Goal: Information Seeking & Learning: Learn about a topic

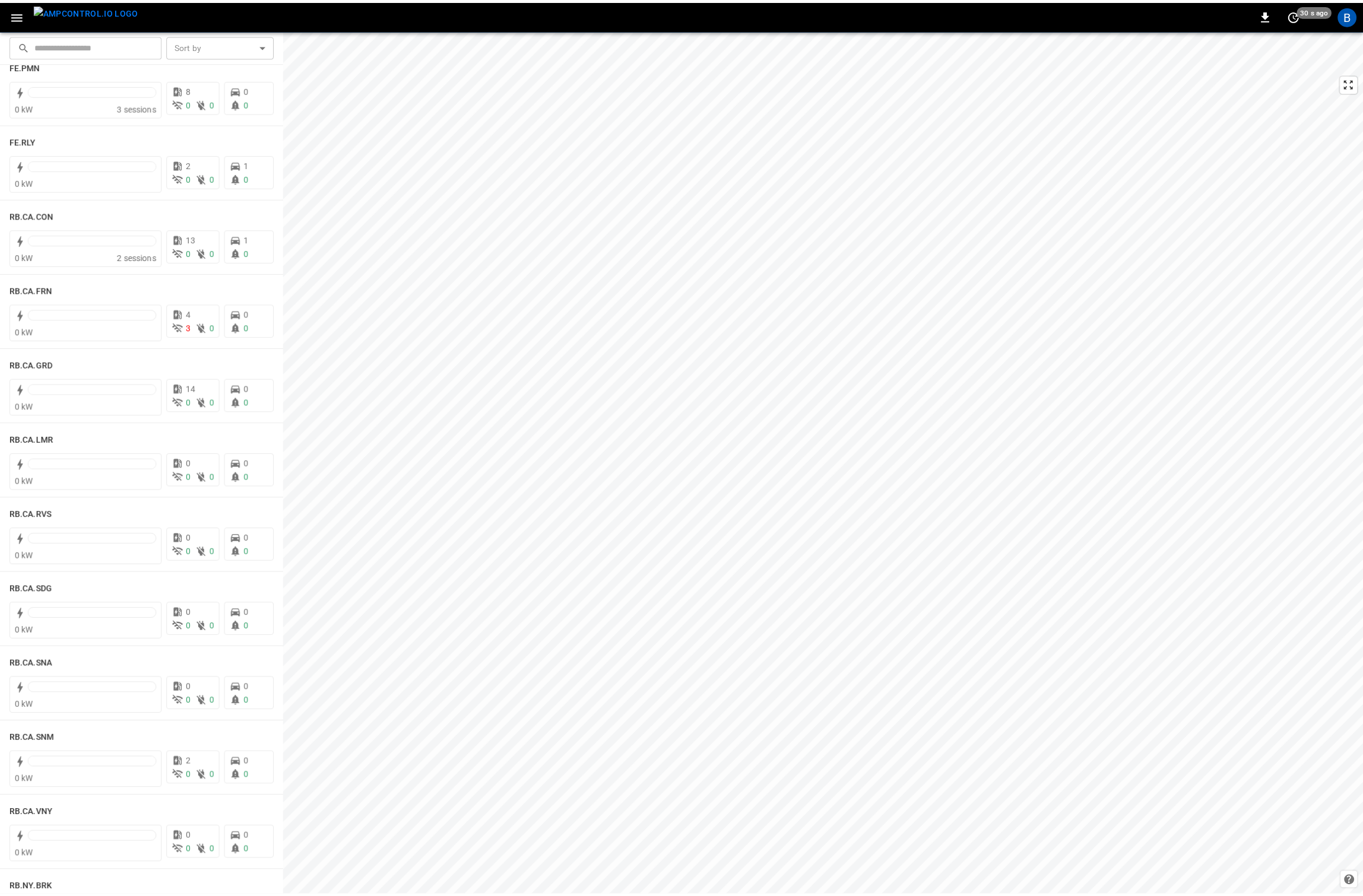
scroll to position [1441, 0]
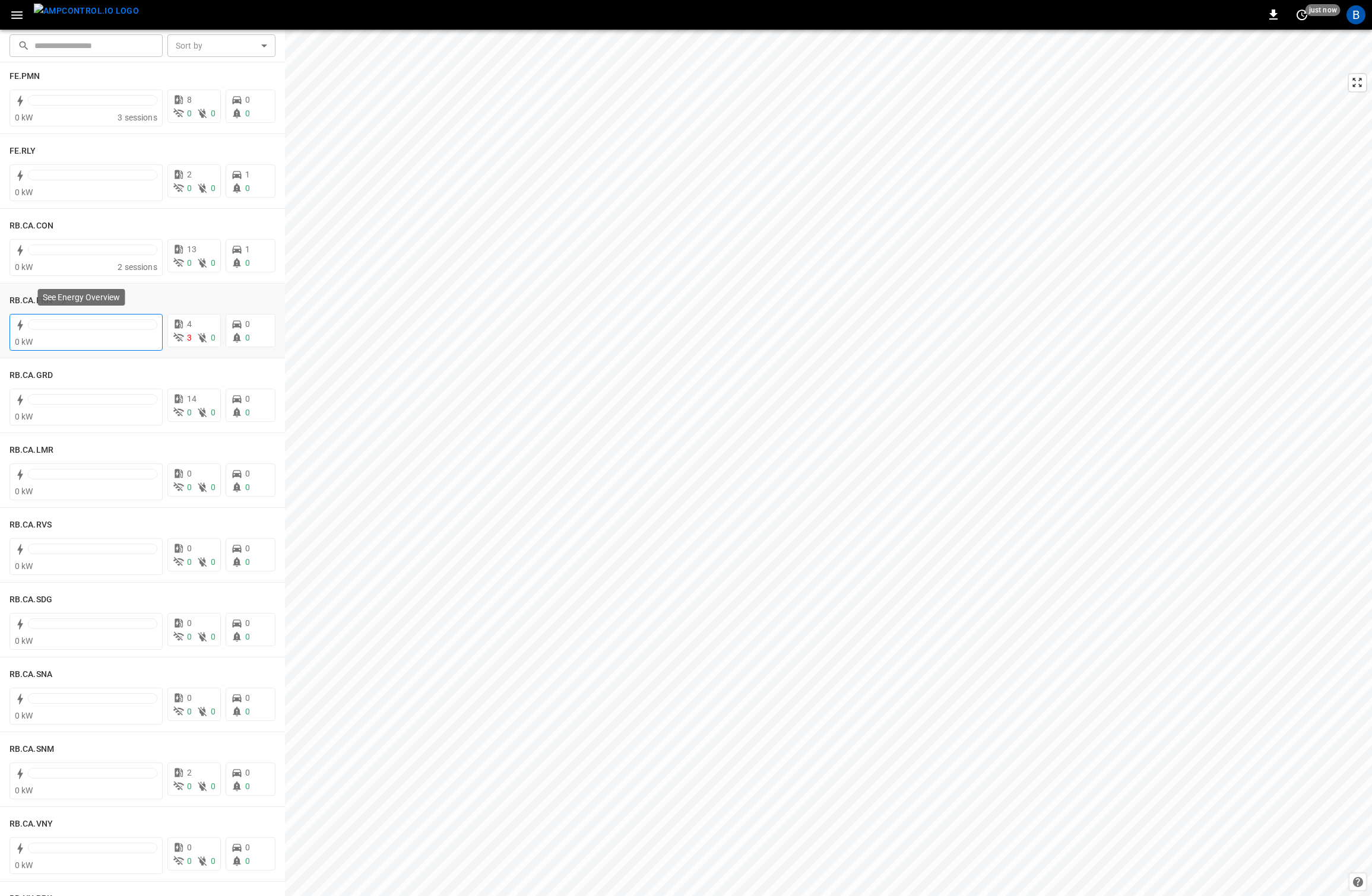
click at [55, 316] on div "0 kW" at bounding box center [86, 332] width 153 height 37
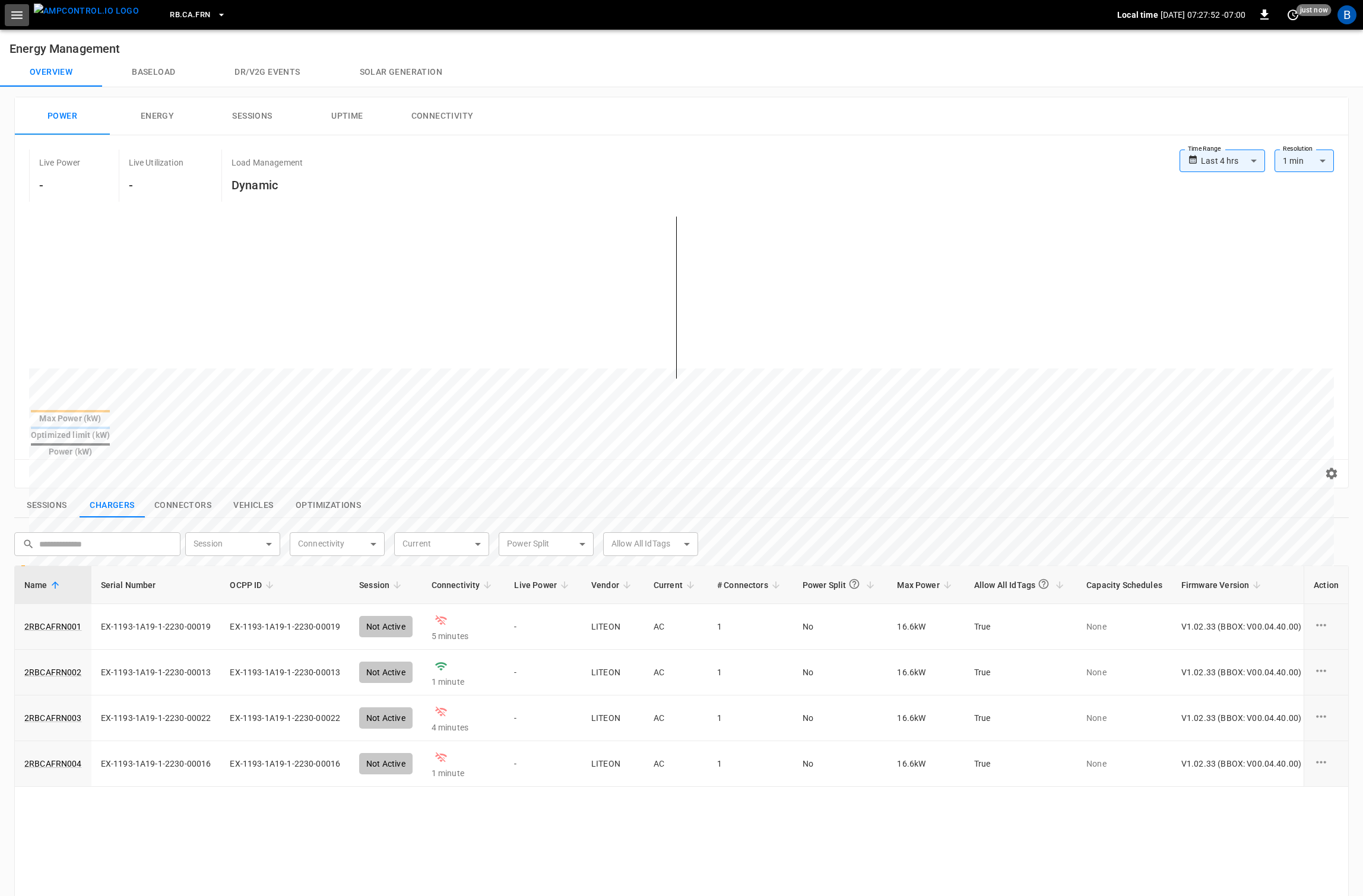
click at [12, 11] on icon "button" at bounding box center [17, 15] width 11 height 8
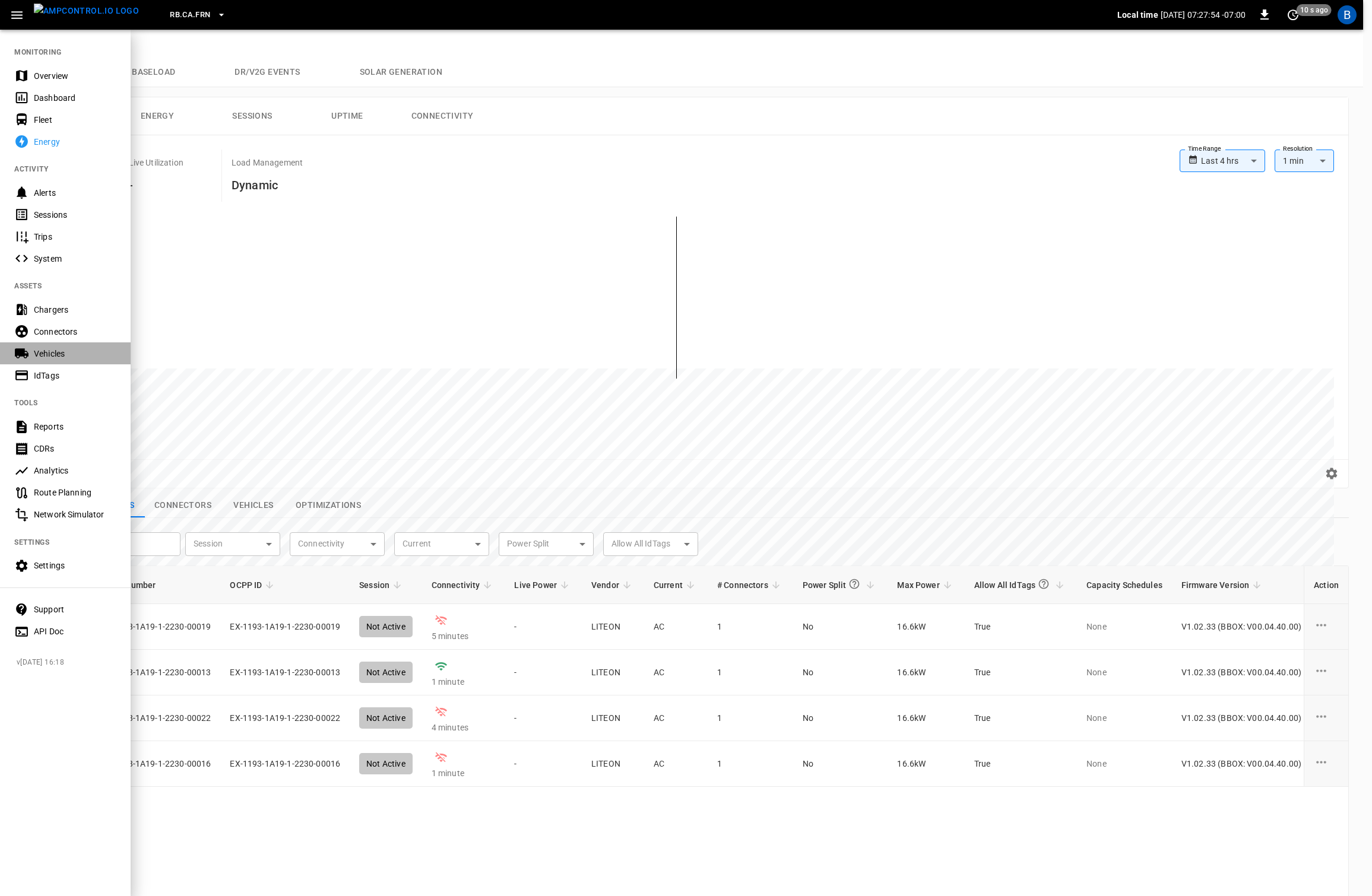
click at [66, 360] on div "Vehicles" at bounding box center [65, 353] width 130 height 22
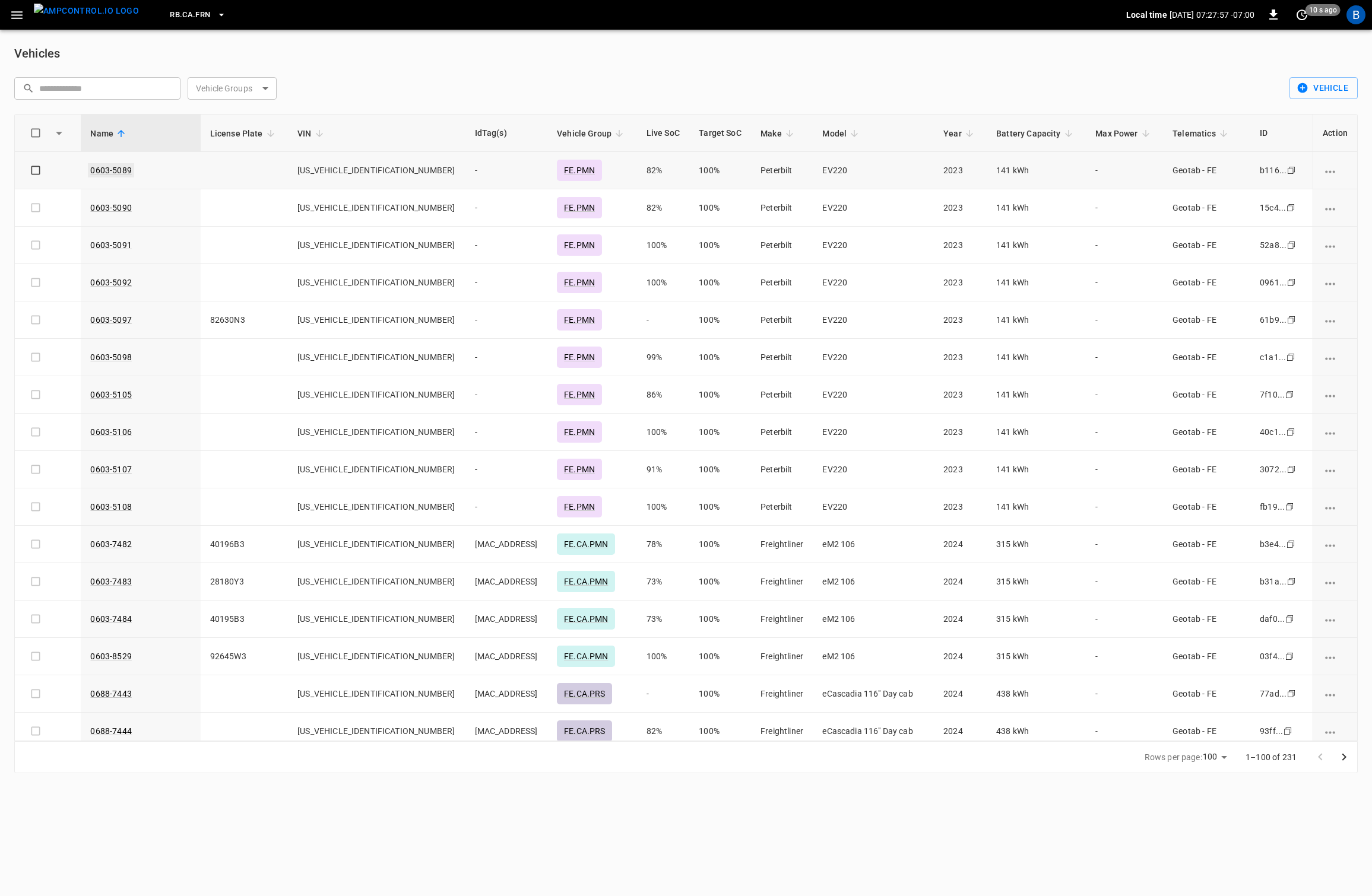
click at [100, 170] on link "0603-5089" at bounding box center [110, 170] width 45 height 14
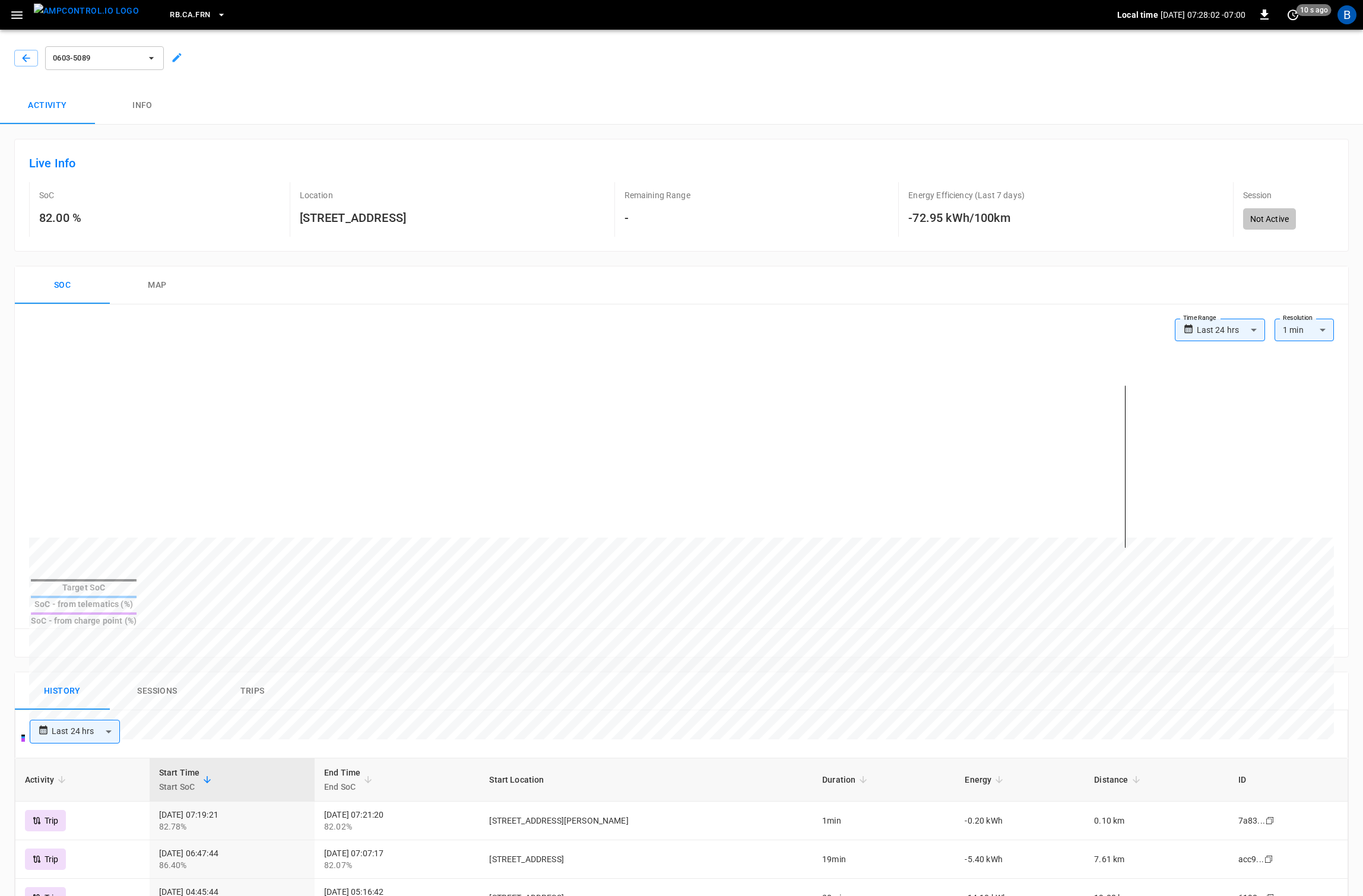
click at [1222, 324] on body "**********" at bounding box center [681, 716] width 1363 height 1432
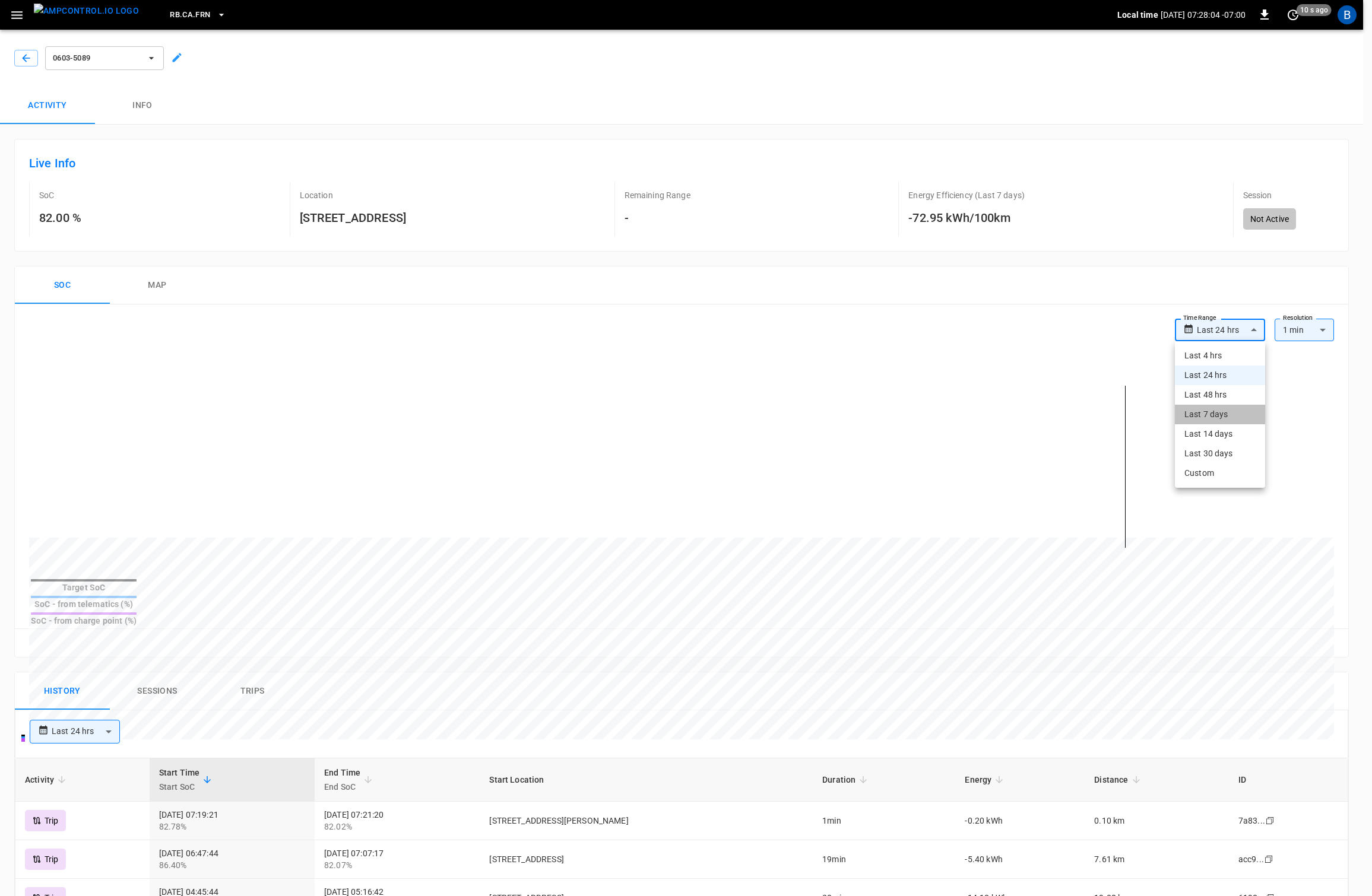
drag, startPoint x: 1214, startPoint y: 413, endPoint x: 1188, endPoint y: 386, distance: 37.5
click at [1214, 413] on li "Last 7 days" at bounding box center [1220, 414] width 90 height 19
type input "**********"
type input "***"
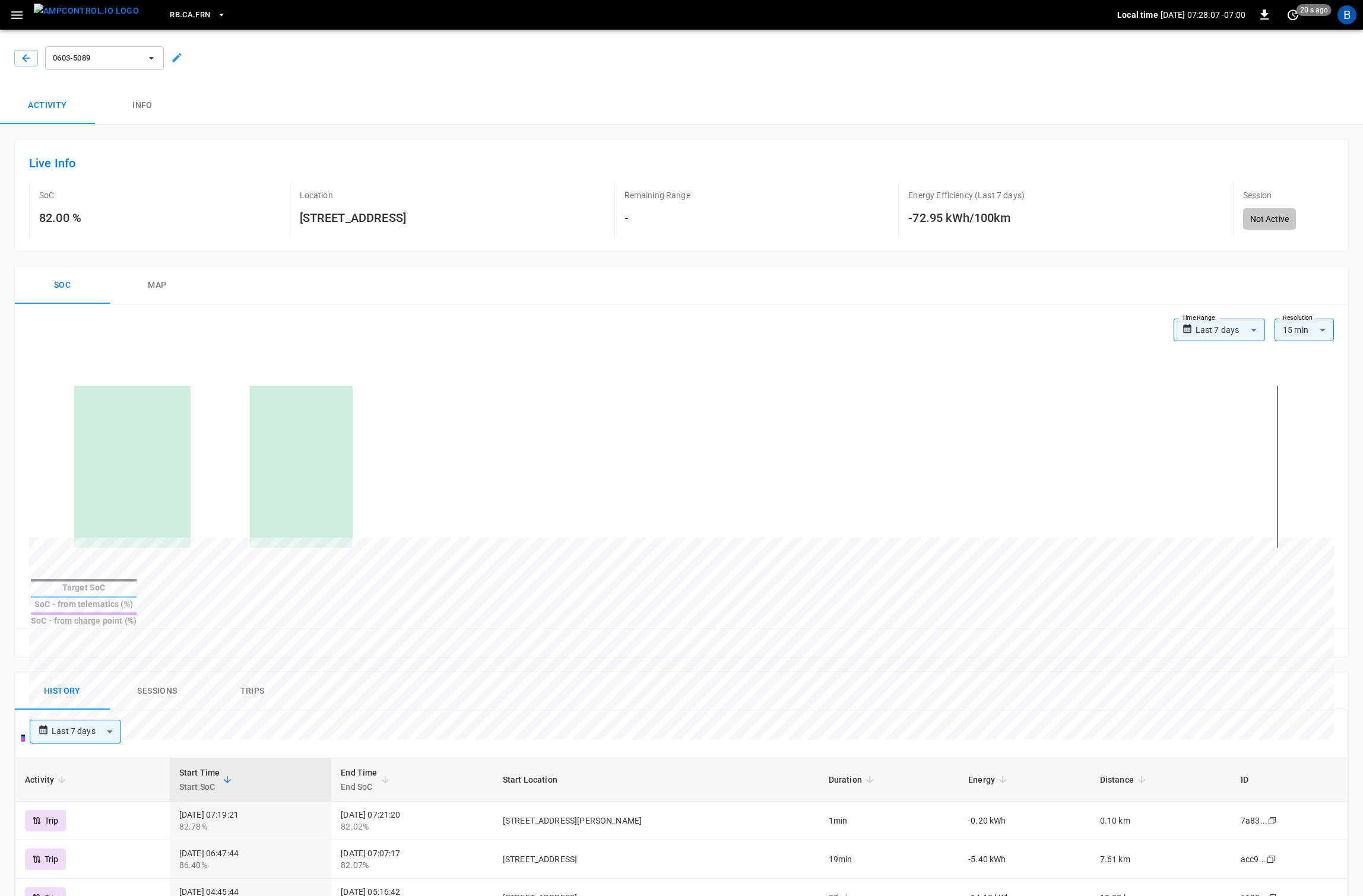
click at [917, 219] on h6 "-72.95 kWh/100km" at bounding box center [966, 218] width 116 height 19
click at [1110, 218] on div "SoC 82.00 % Location [STREET_ADDRESS] Remaining Range - Energy Efficiency (Last…" at bounding box center [681, 209] width 1304 height 54
click at [946, 193] on p "Energy Efficiency (Last 7 days)" at bounding box center [966, 196] width 116 height 12
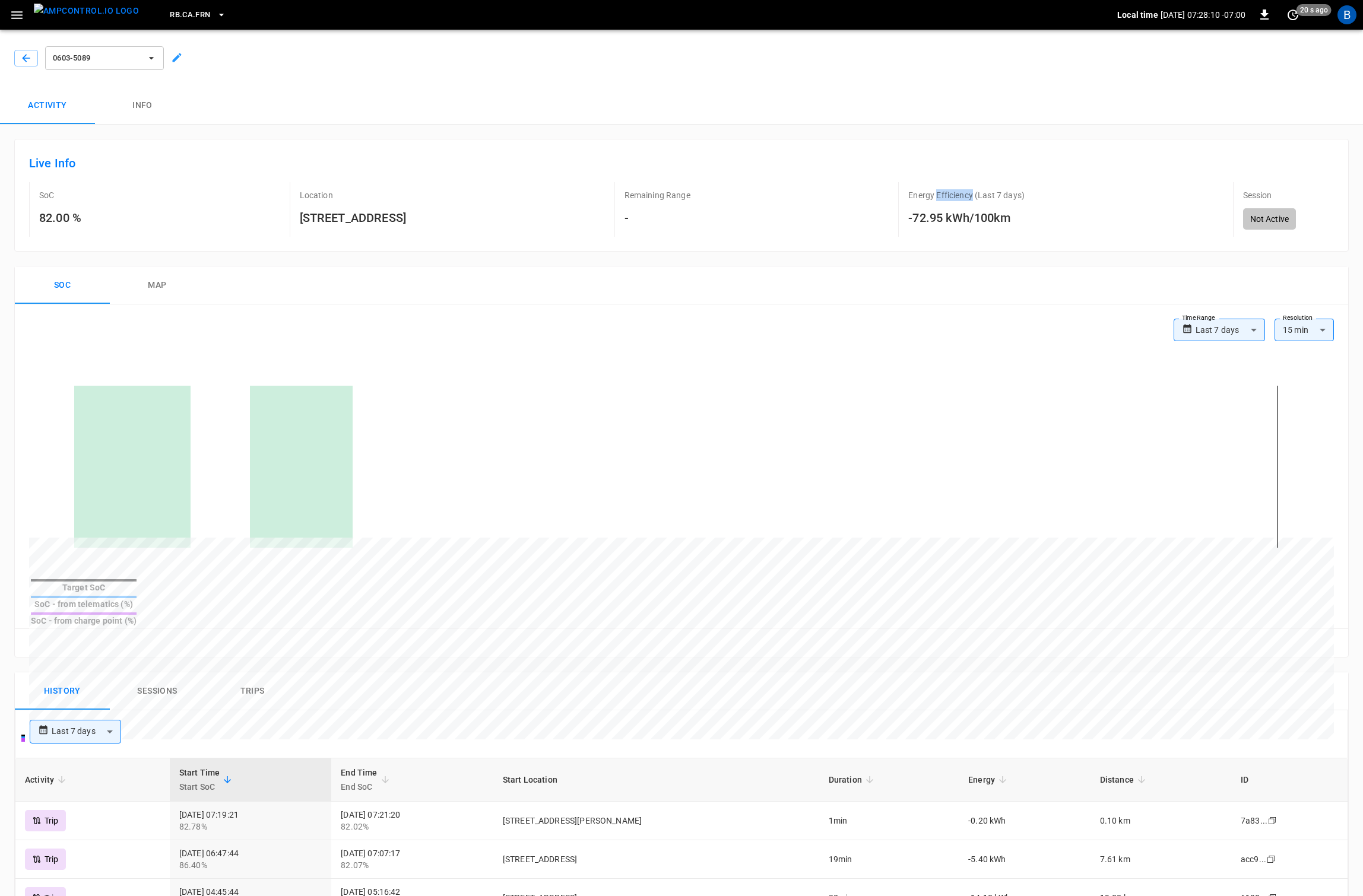
click at [946, 193] on p "Energy Efficiency (Last 7 days)" at bounding box center [966, 196] width 116 height 12
click at [871, 167] on h6 "Live Info" at bounding box center [681, 163] width 1304 height 19
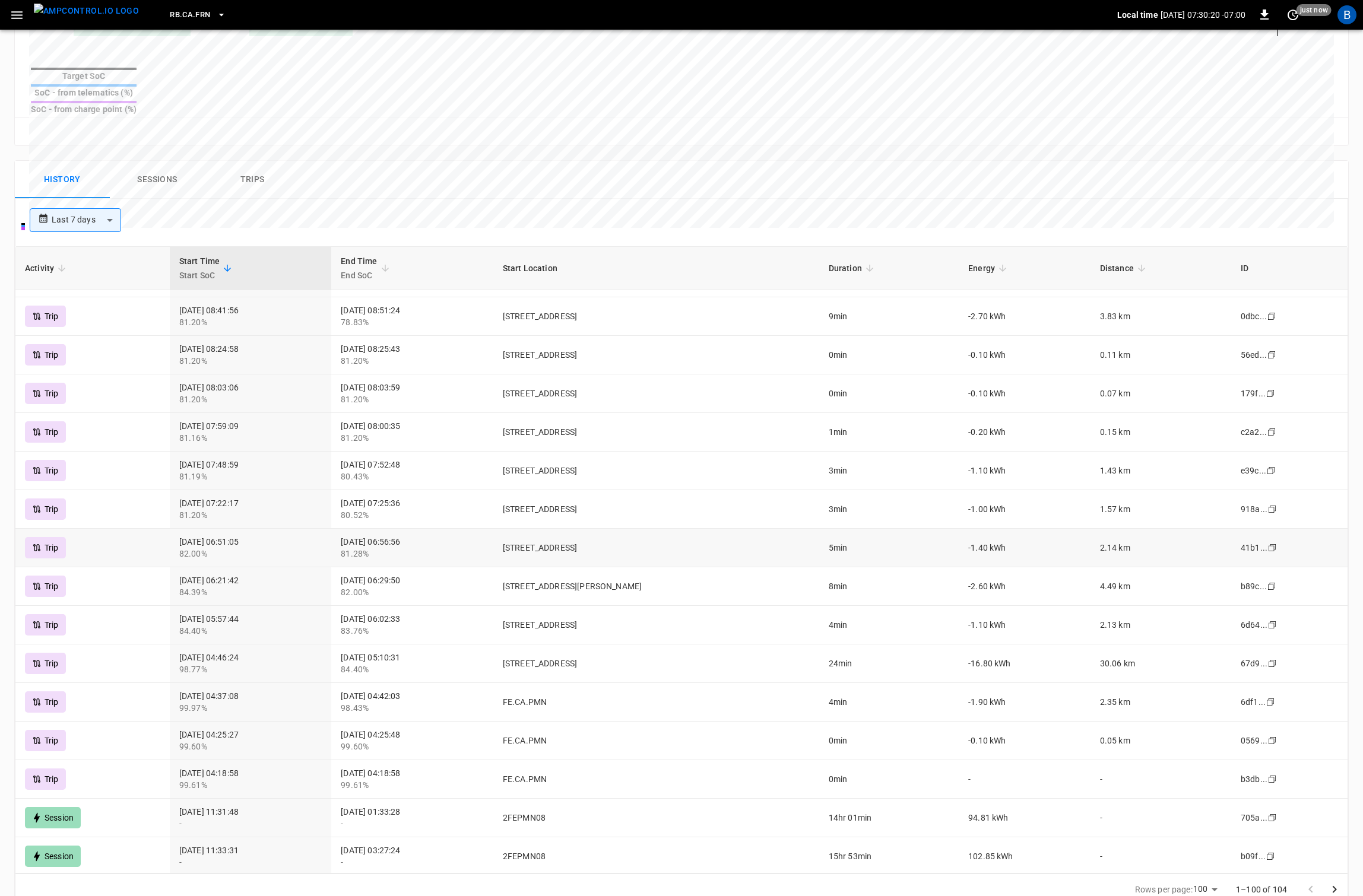
scroll to position [1424, 0]
click at [997, 795] on td "94.81 kWh" at bounding box center [1025, 815] width 132 height 38
click at [994, 719] on td "-0.10 kWh" at bounding box center [1025, 738] width 132 height 38
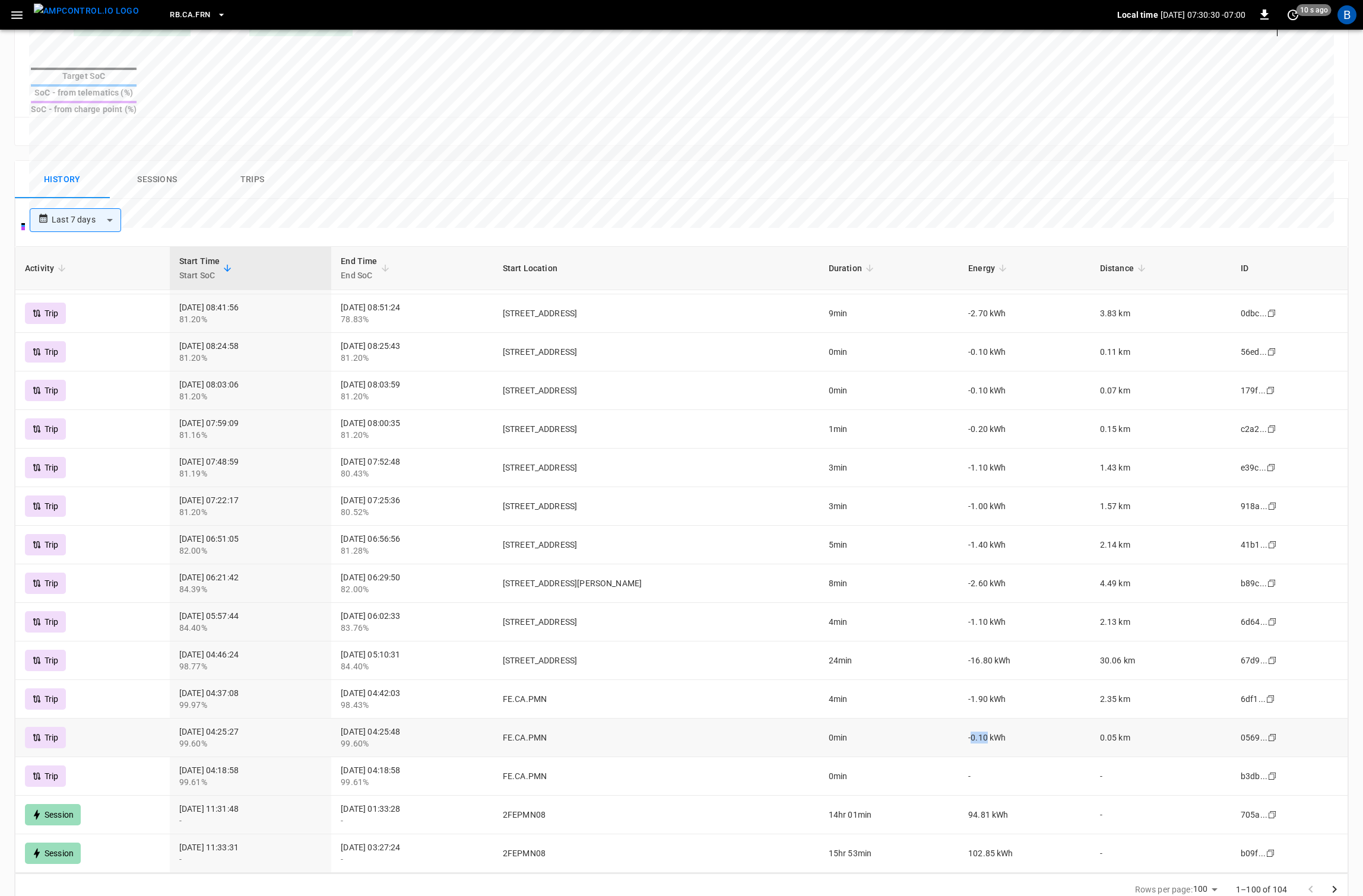
click at [994, 719] on td "-0.10 kWh" at bounding box center [1025, 738] width 132 height 38
click at [998, 719] on td "-0.10 kWh" at bounding box center [1025, 738] width 132 height 38
click at [819, 603] on td "[STREET_ADDRESS]" at bounding box center [656, 622] width 326 height 38
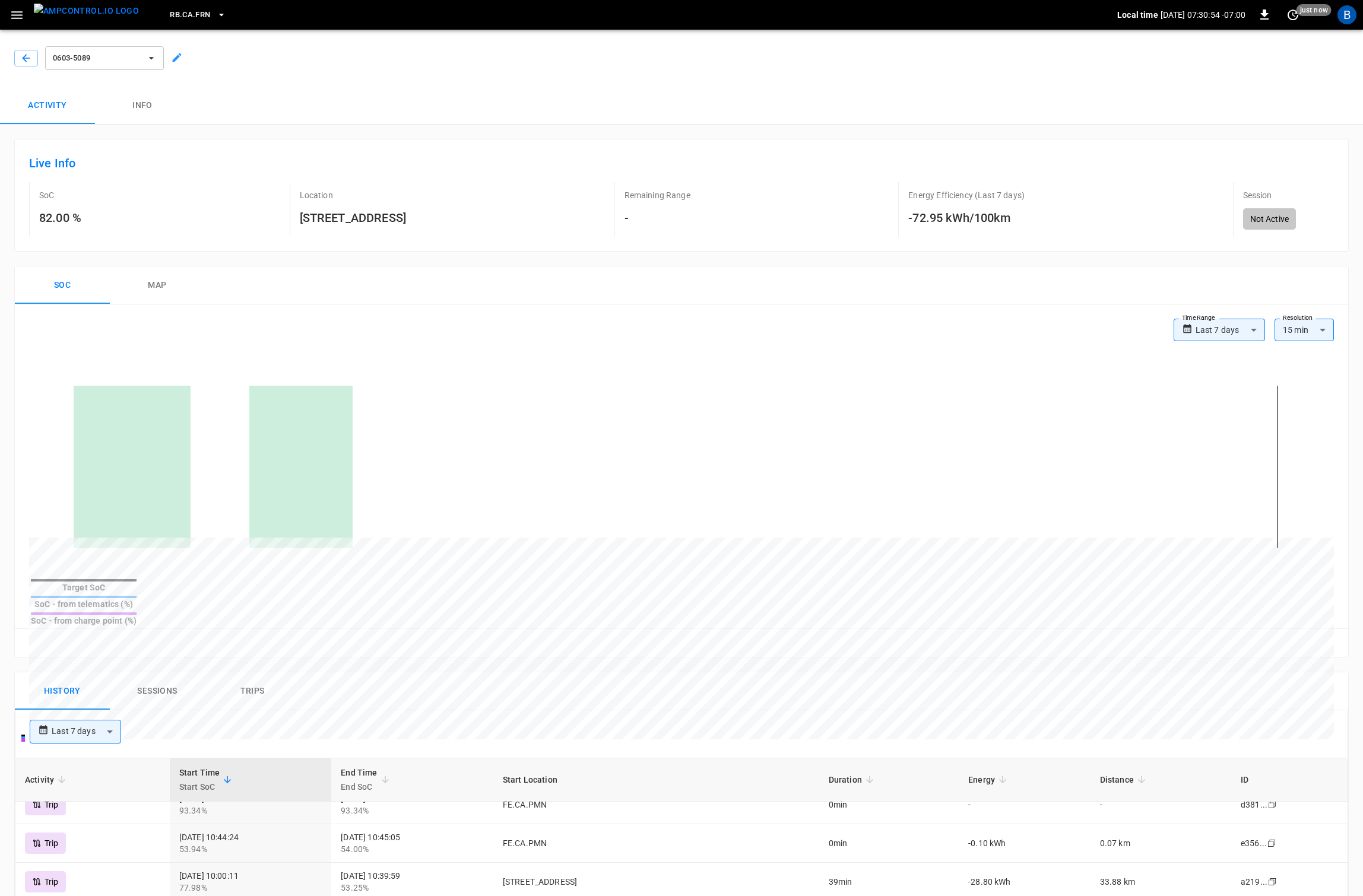
scroll to position [40, 0]
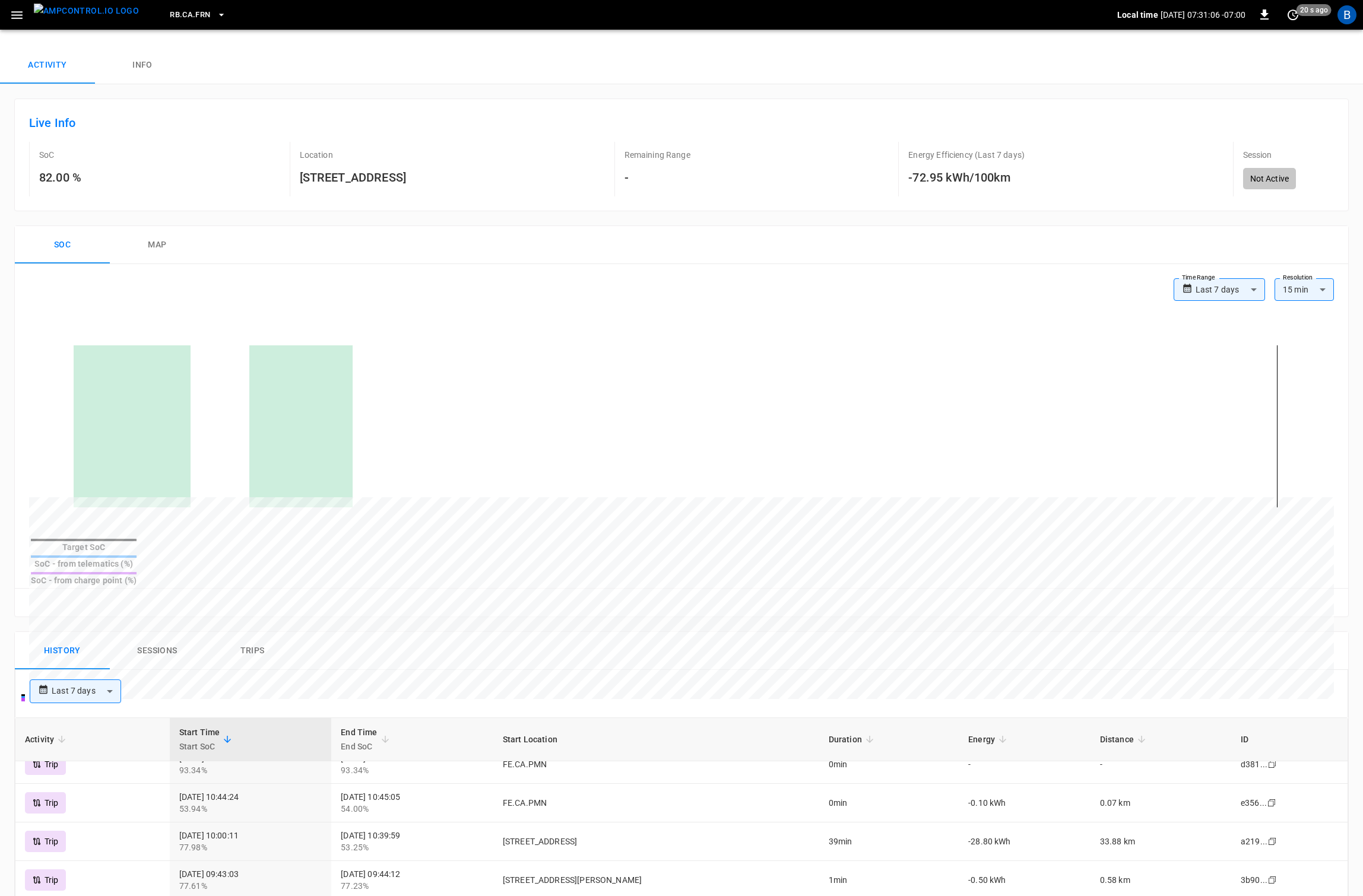
click at [938, 175] on h6 "-72.95 kWh/100km" at bounding box center [966, 177] width 116 height 19
